Goal: Check status: Check status

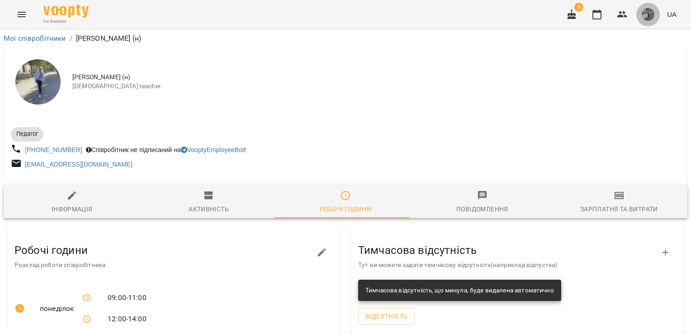
click at [647, 18] on img "button" at bounding box center [647, 14] width 13 height 13
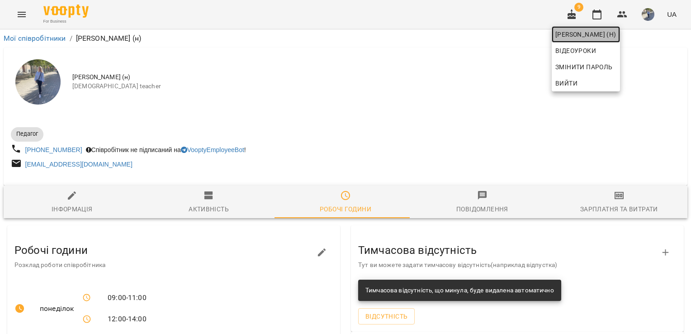
click at [616, 33] on span "[PERSON_NAME] (н)" at bounding box center [585, 34] width 61 height 11
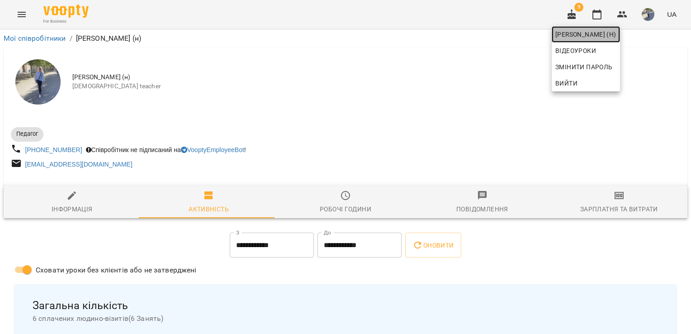
click at [616, 33] on span "[PERSON_NAME] (н)" at bounding box center [585, 34] width 61 height 11
click at [20, 17] on div at bounding box center [345, 167] width 691 height 334
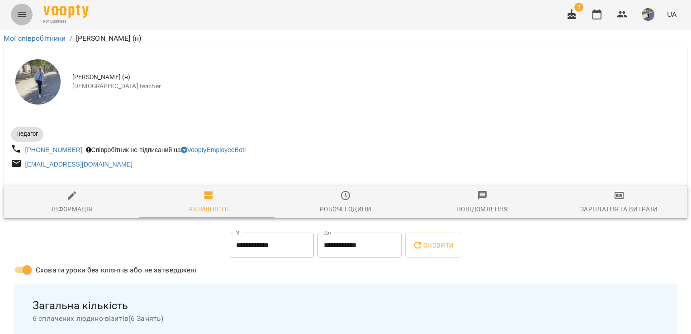
click at [20, 17] on icon "Menu" at bounding box center [21, 14] width 11 height 11
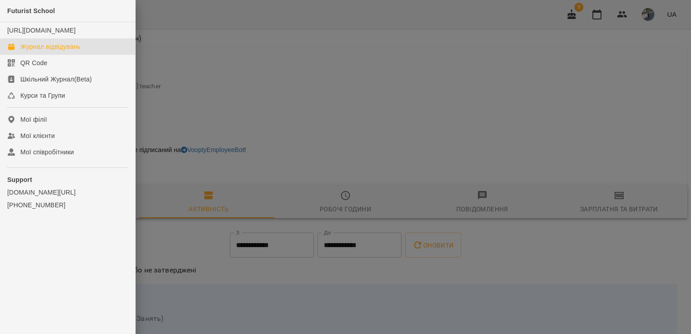
click at [50, 55] on link "Журнал відвідувань" at bounding box center [67, 46] width 135 height 16
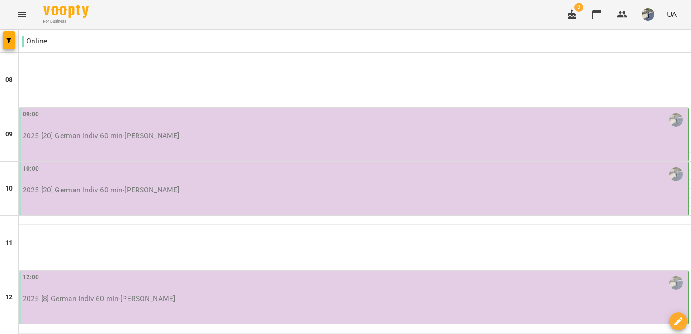
type input "**********"
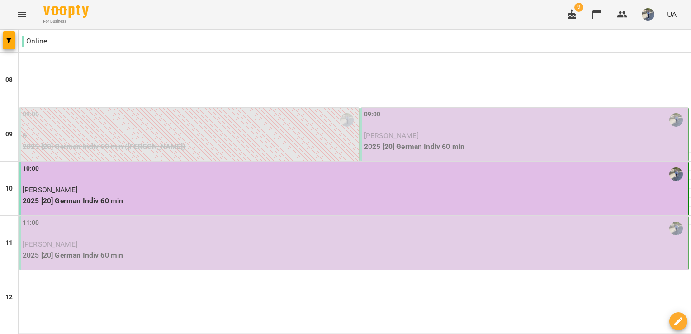
scroll to position [0, 0]
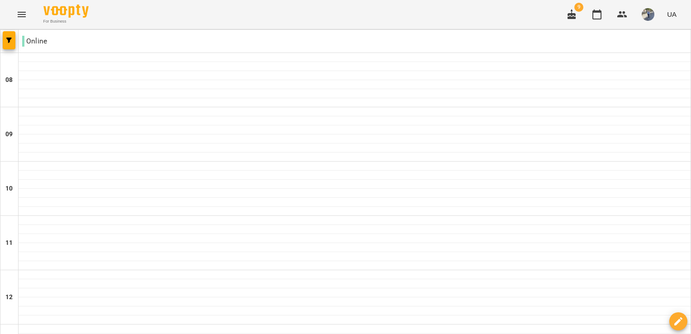
scroll to position [555, 0]
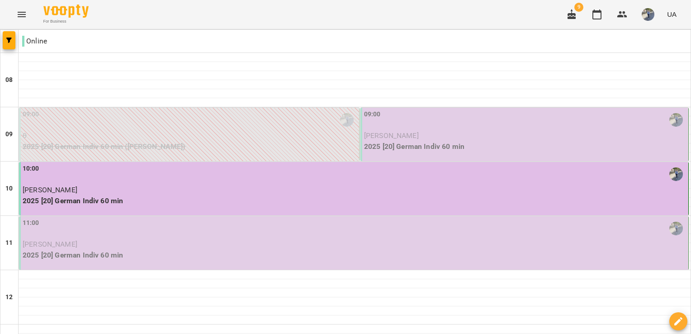
scroll to position [0, 0]
